Goal: Information Seeking & Learning: Find specific fact

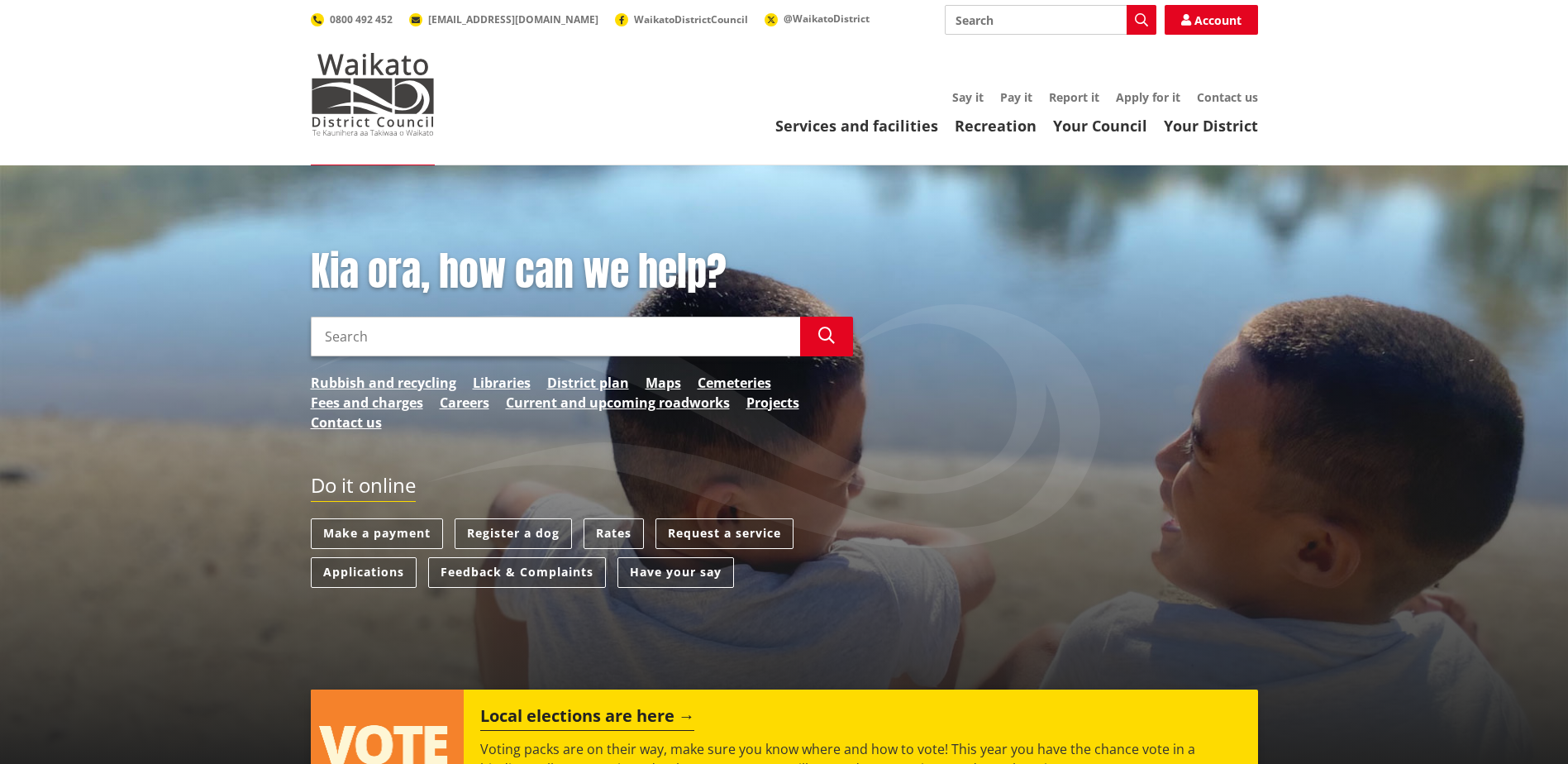
click at [395, 330] on input "Search" at bounding box center [556, 337] width 490 height 40
paste input "TechnologyOne Upgrade 2021B)"
type input "TechnologyOne Upgrade 2021B)"
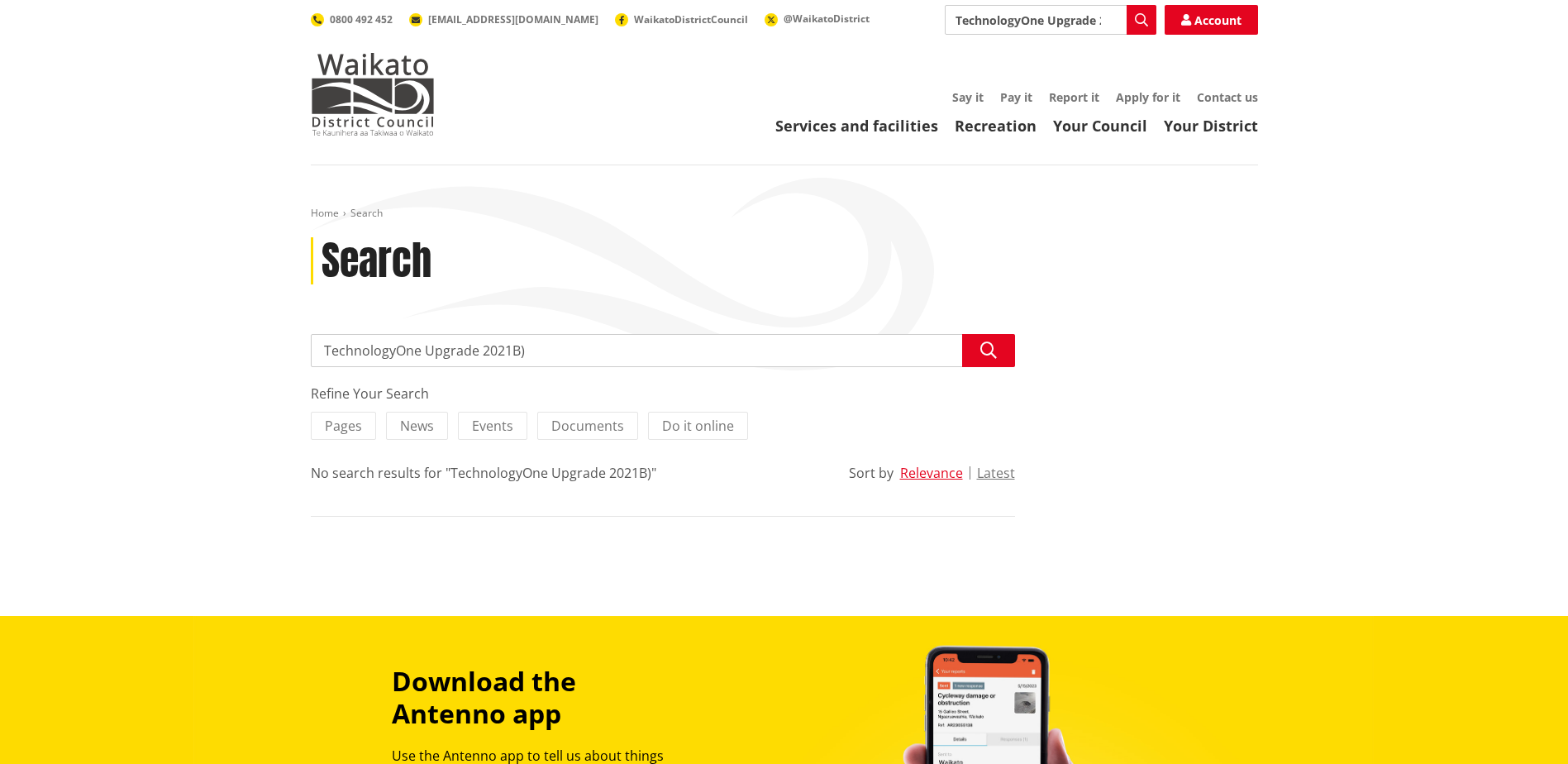
click at [551, 347] on input "TechnologyOne Upgrade 2021B)" at bounding box center [663, 350] width 704 height 33
type input "TechnologyOne Upgrade 2021B"
drag, startPoint x: 417, startPoint y: 357, endPoint x: 642, endPoint y: 368, distance: 225.3
click at [641, 367] on input "TechnologyOne Upgrade 2021B" at bounding box center [663, 350] width 704 height 33
type input "TechnologyOne"
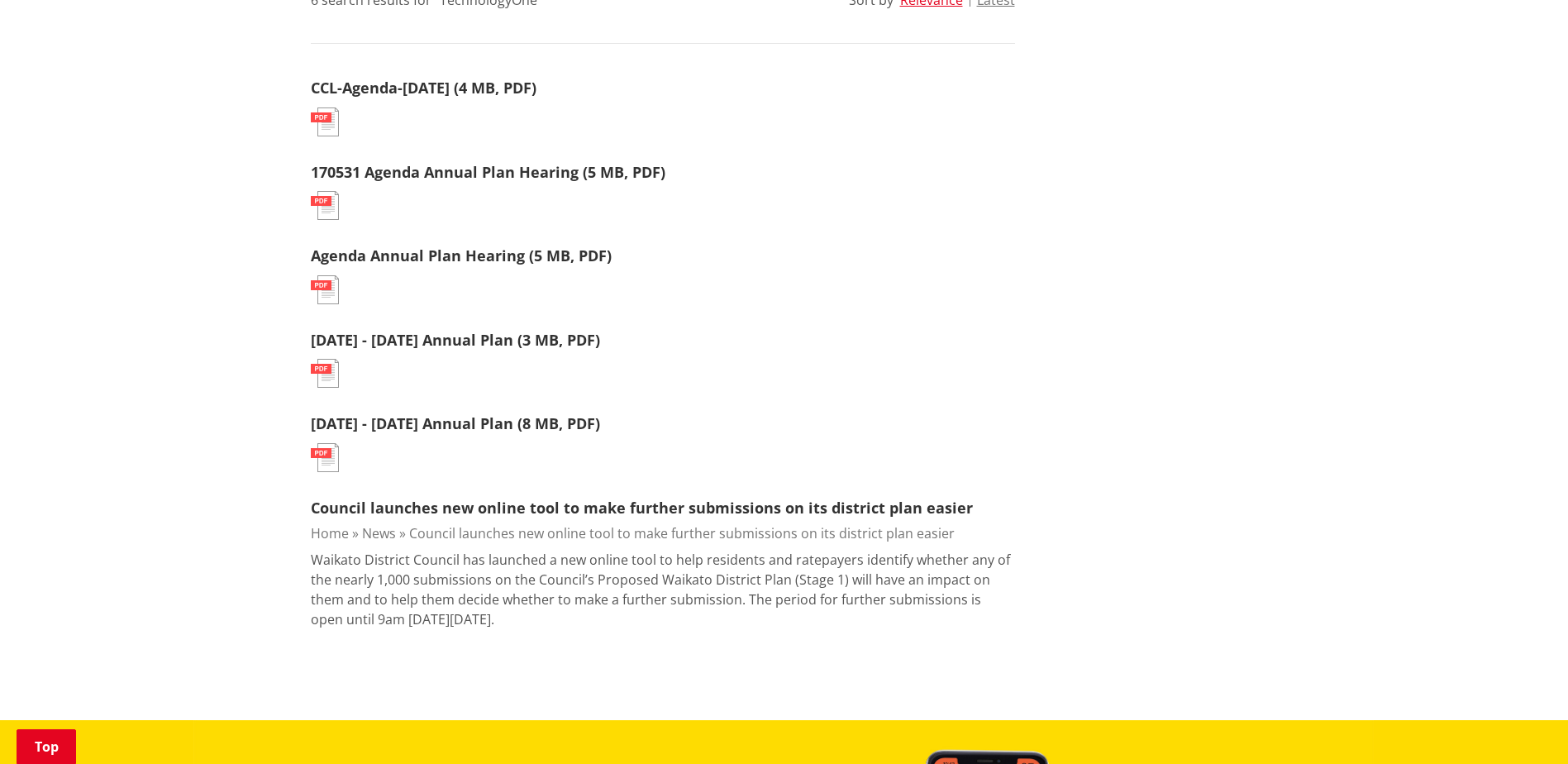
scroll to position [496, 0]
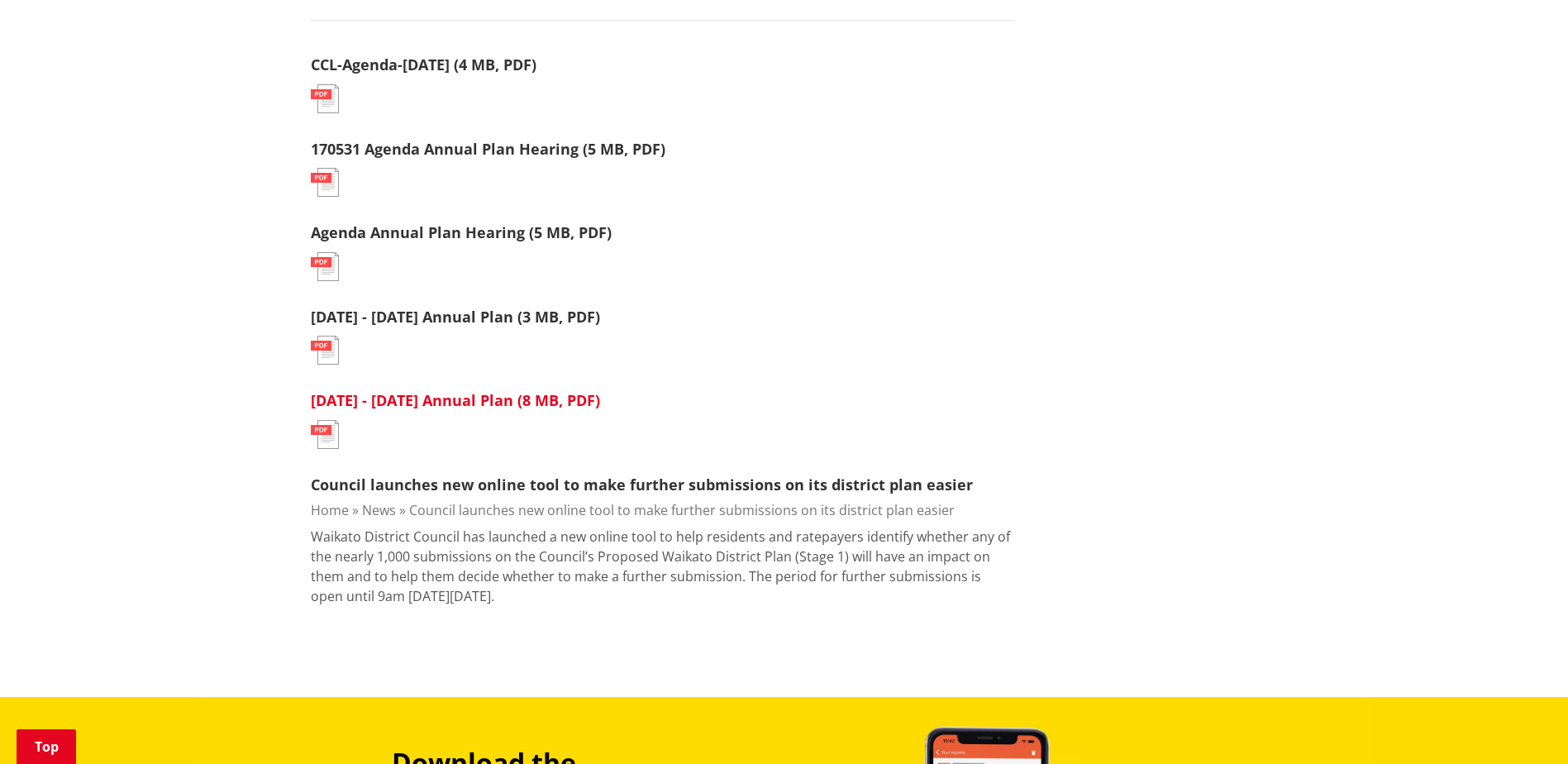
click at [469, 390] on link "[DATE] - [DATE] Annual Plan (8 MB, PDF)" at bounding box center [456, 400] width 289 height 20
